Goal: Check status

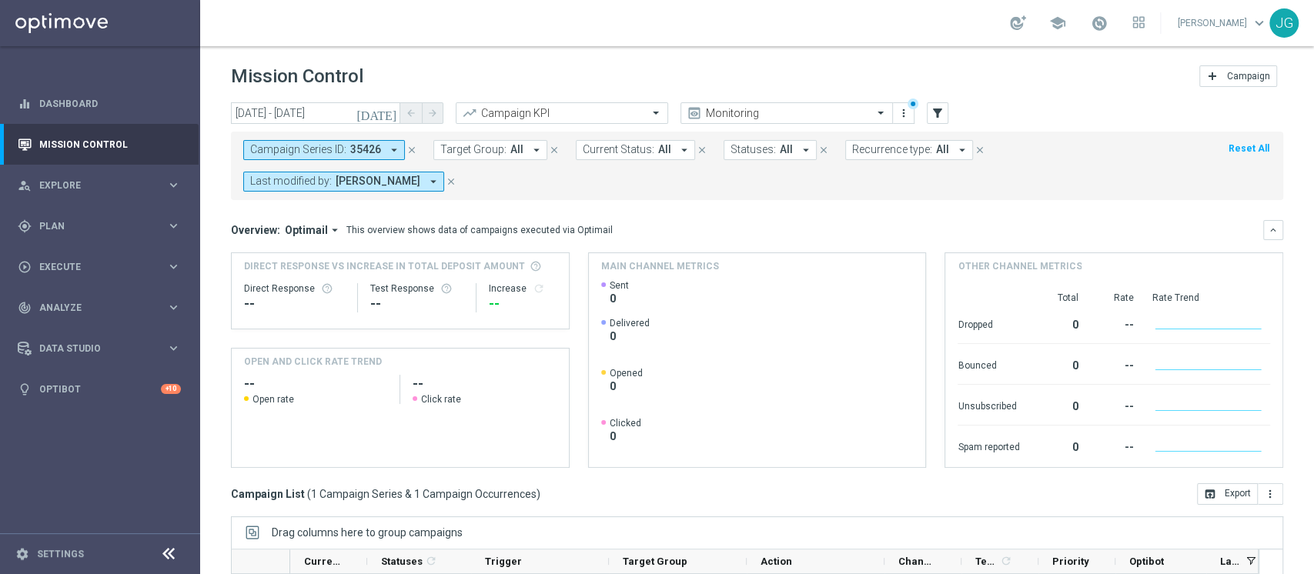
scroll to position [226, 0]
